Goal: Task Accomplishment & Management: Manage account settings

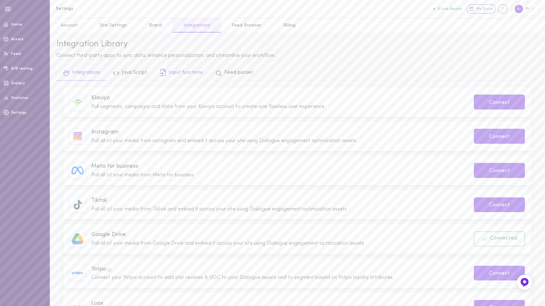
click at [178, 74] on link "Input functions" at bounding box center [181, 73] width 56 height 14
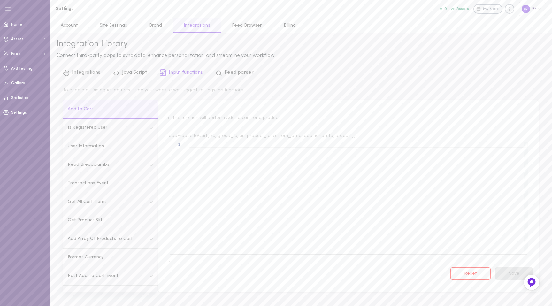
click at [173, 26] on link "Integrations" at bounding box center [197, 25] width 48 height 14
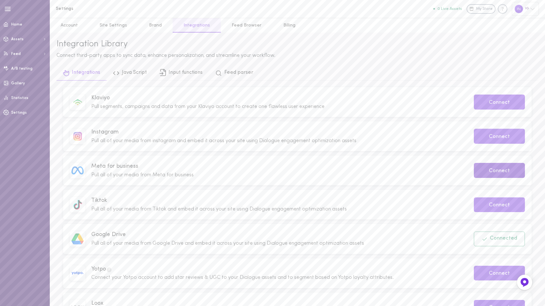
click at [495, 174] on button "Connect" at bounding box center [499, 170] width 51 height 15
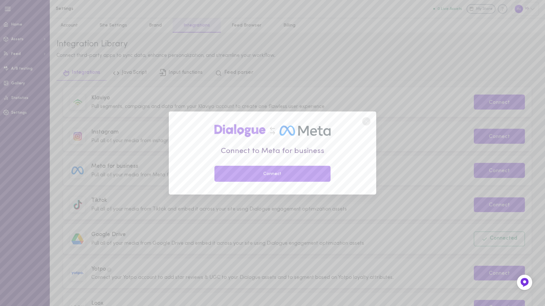
click at [290, 168] on button "Connect" at bounding box center [272, 174] width 116 height 16
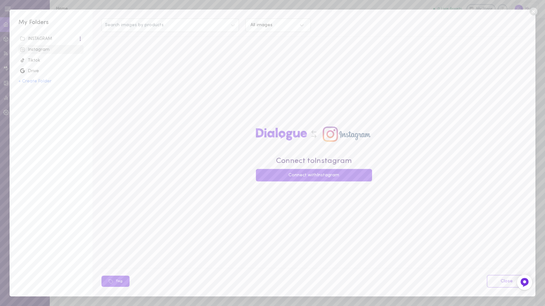
click at [33, 61] on div "Tiktok" at bounding box center [51, 60] width 62 height 6
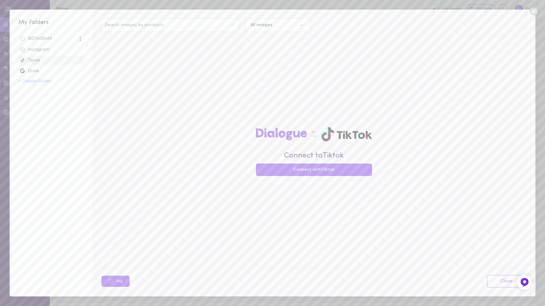
click at [40, 47] on div "Instagram" at bounding box center [51, 50] width 62 height 6
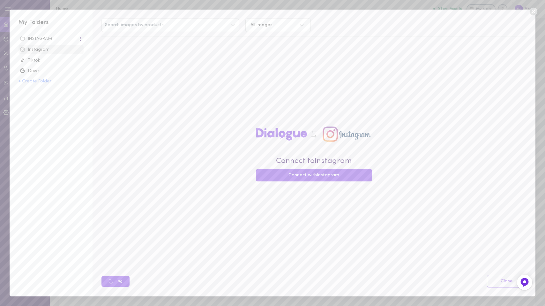
click at [42, 38] on div "INSTAGRAM" at bounding box center [49, 39] width 58 height 6
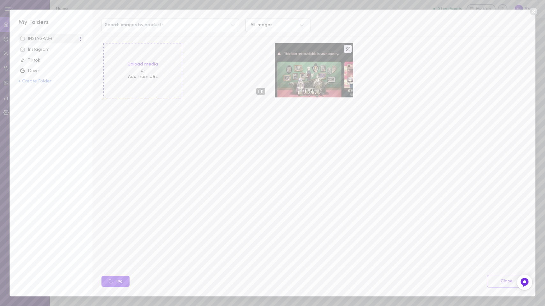
click at [42, 47] on div "Instagram" at bounding box center [51, 50] width 62 height 6
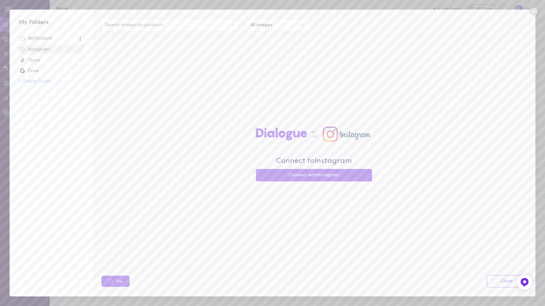
click at [45, 40] on div "INSTAGRAM" at bounding box center [49, 39] width 58 height 6
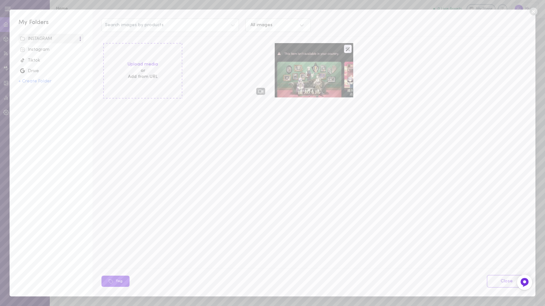
click at [45, 47] on div "Instagram" at bounding box center [51, 50] width 62 height 6
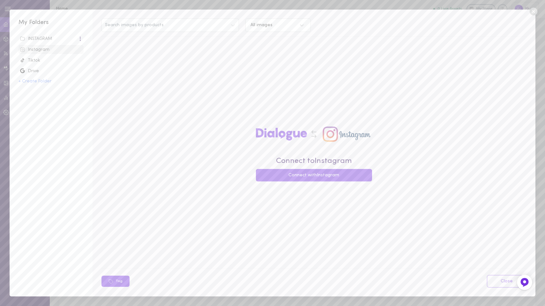
click at [534, 11] on icon at bounding box center [534, 12] width 10 height 10
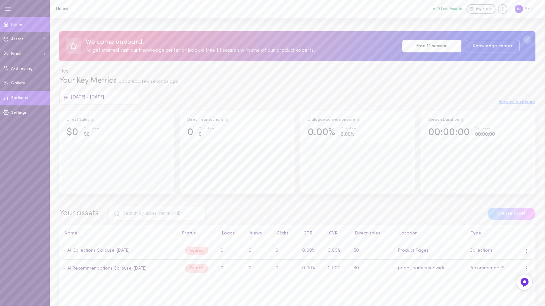
click at [20, 97] on span "Statistics" at bounding box center [19, 98] width 17 height 4
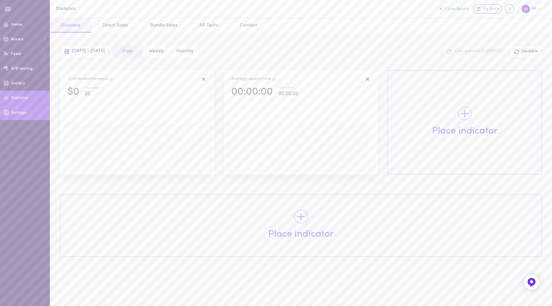
click at [13, 113] on span "Settings" at bounding box center [19, 113] width 16 height 4
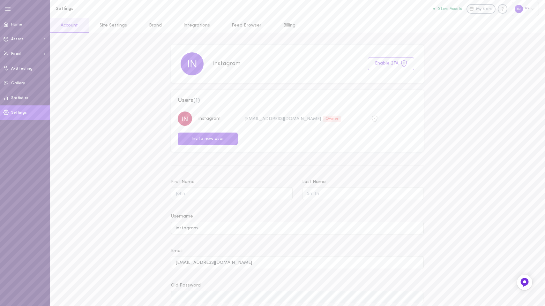
click at [528, 10] on div "IG" at bounding box center [525, 9] width 27 height 14
click at [502, 65] on div "instagram" at bounding box center [504, 66] width 70 height 5
copy div "instagram"
click at [198, 24] on div at bounding box center [272, 153] width 545 height 306
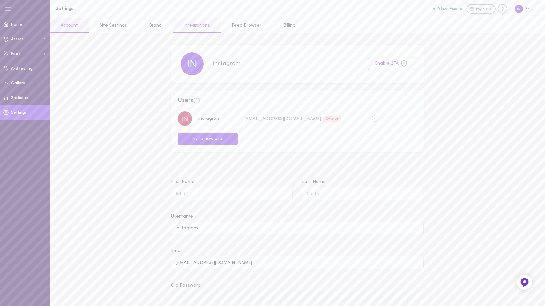
click at [188, 24] on link "Integrations" at bounding box center [197, 25] width 48 height 14
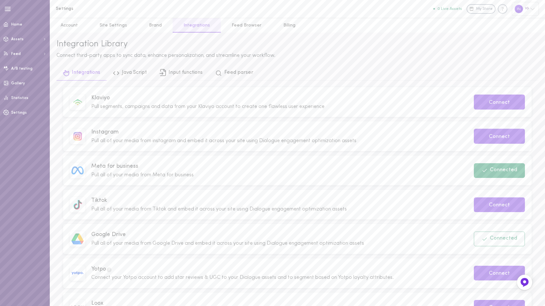
click at [509, 174] on button "Connected" at bounding box center [499, 170] width 51 height 15
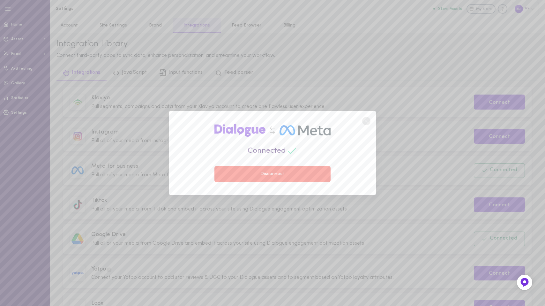
click at [312, 173] on button "Disconnect" at bounding box center [272, 174] width 116 height 16
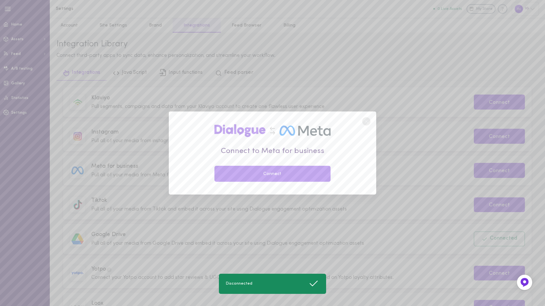
click at [364, 118] on circle at bounding box center [366, 121] width 8 height 8
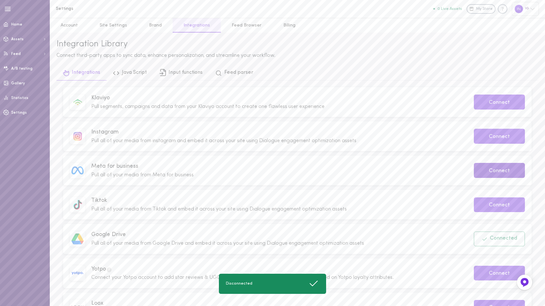
click at [502, 166] on button "Connect" at bounding box center [499, 170] width 51 height 15
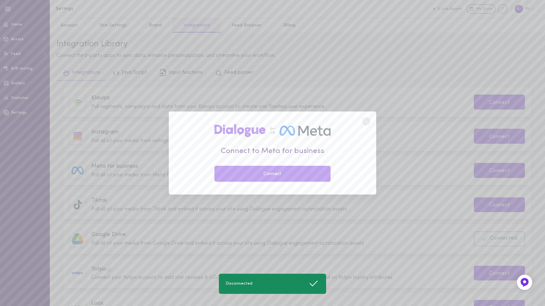
click at [262, 175] on button "Connect" at bounding box center [272, 174] width 116 height 16
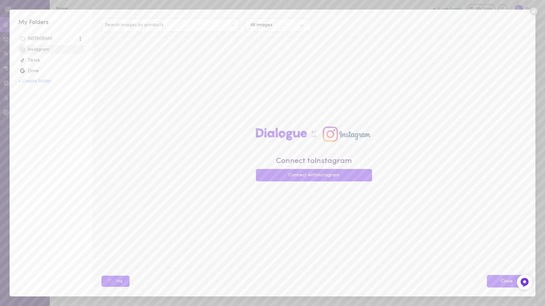
click at [507, 280] on link "Close" at bounding box center [507, 281] width 40 height 12
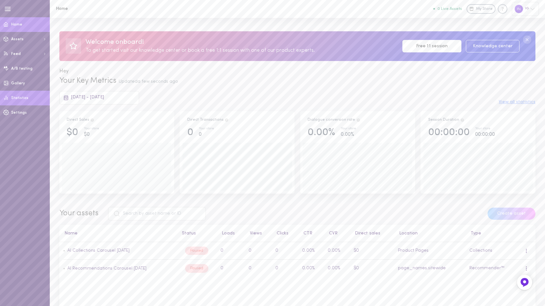
click at [19, 98] on span "Statistics" at bounding box center [19, 98] width 17 height 4
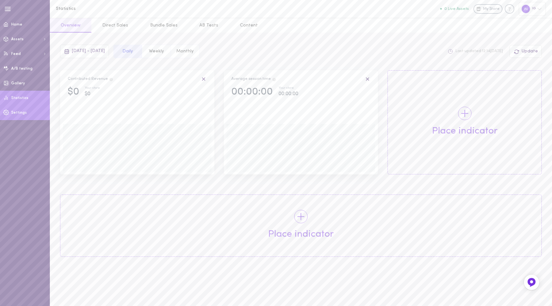
click at [13, 111] on span "Settings" at bounding box center [19, 113] width 16 height 4
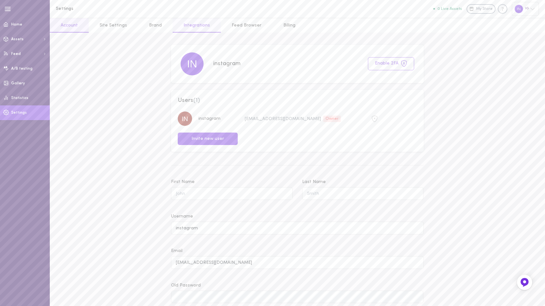
click at [196, 29] on link "Integrations" at bounding box center [197, 25] width 48 height 14
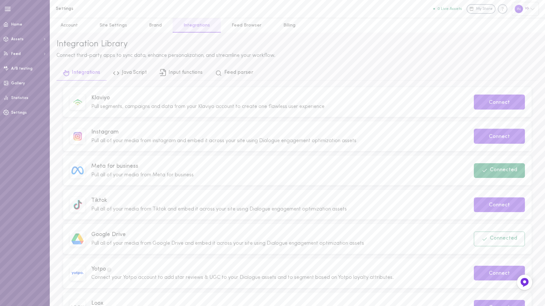
click at [492, 171] on button "Connected" at bounding box center [499, 170] width 51 height 15
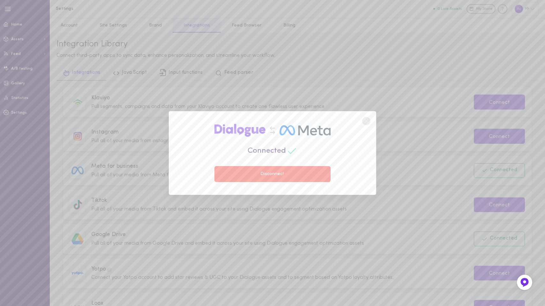
click at [298, 171] on button "Disconnect" at bounding box center [272, 174] width 116 height 16
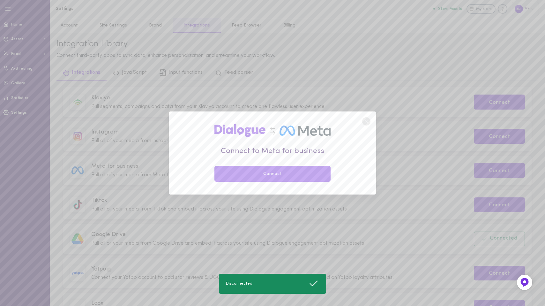
click at [497, 172] on div "Connect to Meta for business Connect" at bounding box center [272, 153] width 545 height 306
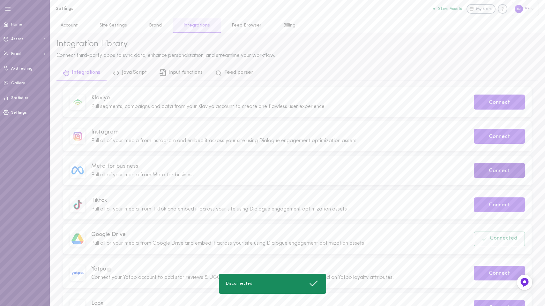
click at [496, 170] on button "Connect" at bounding box center [499, 170] width 51 height 15
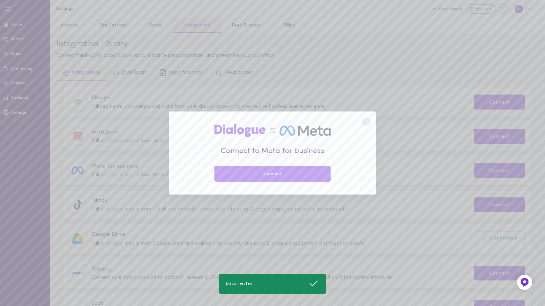
click at [281, 176] on button "Connect" at bounding box center [272, 174] width 116 height 16
